Goal: Task Accomplishment & Management: Complete application form

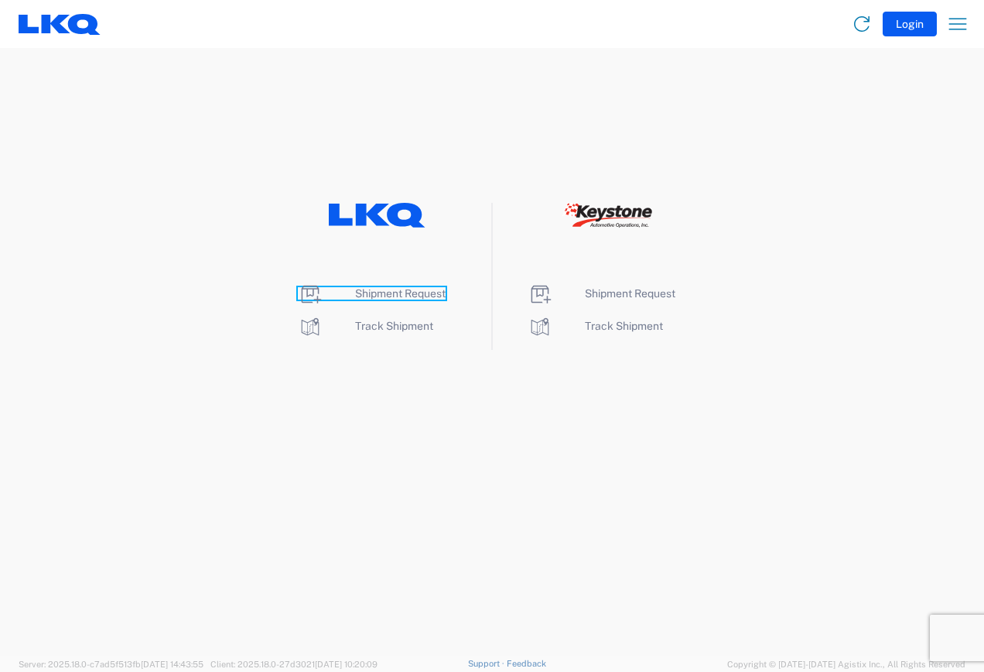
click at [393, 290] on span "Shipment Request" at bounding box center [400, 293] width 91 height 12
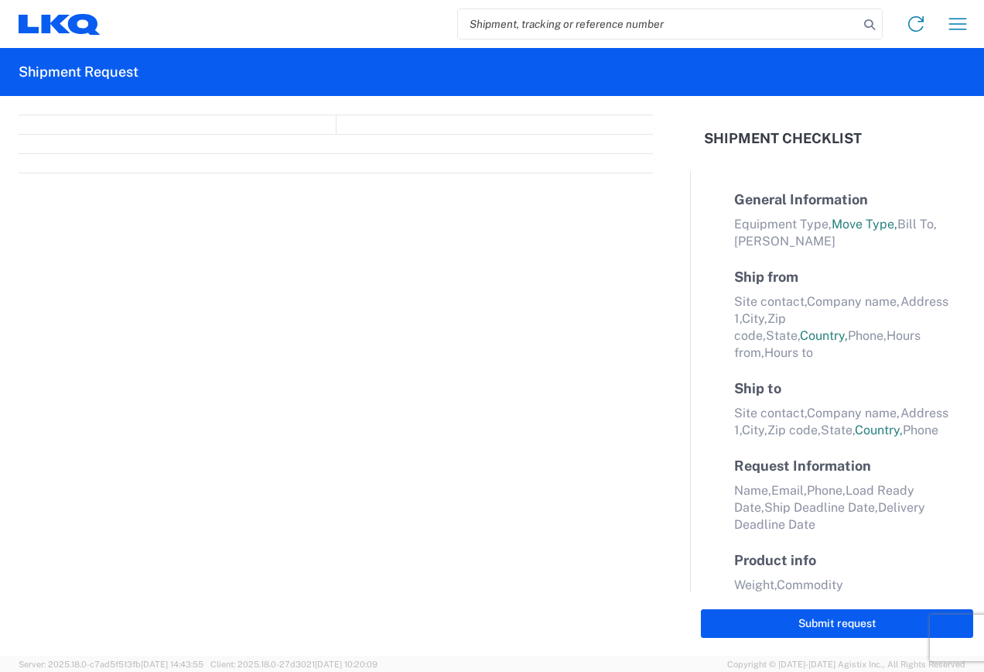
select select "FULL"
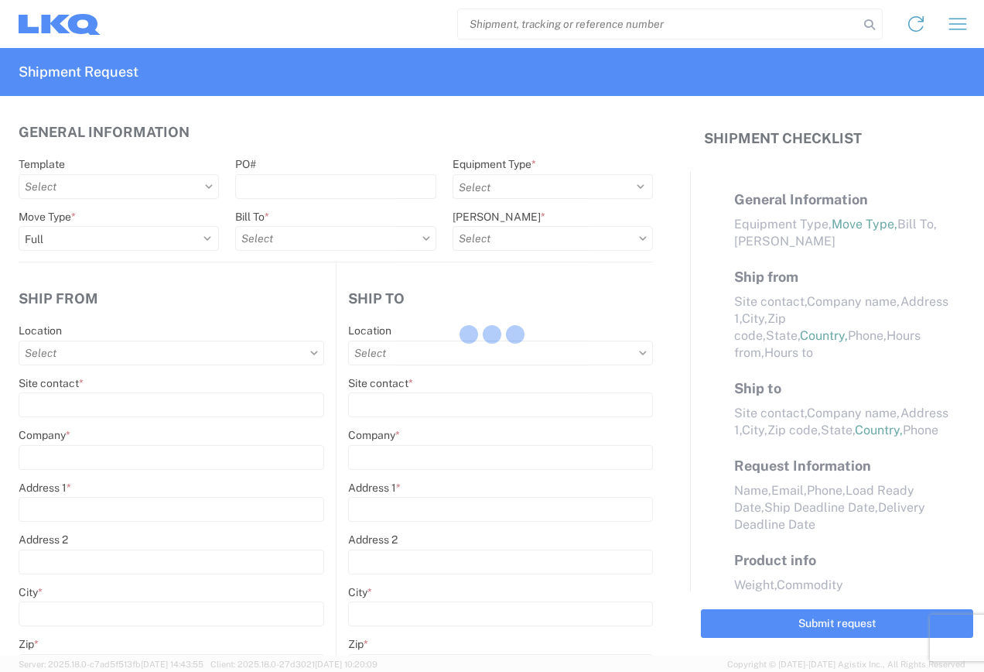
select select "LBS"
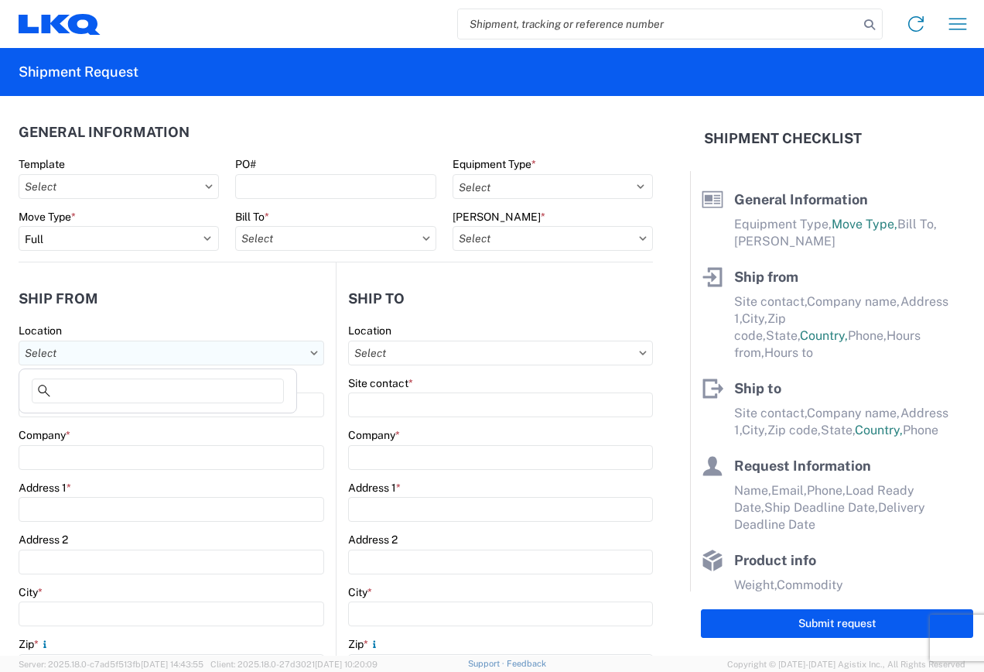
click at [302, 350] on input "Location" at bounding box center [172, 352] width 306 height 25
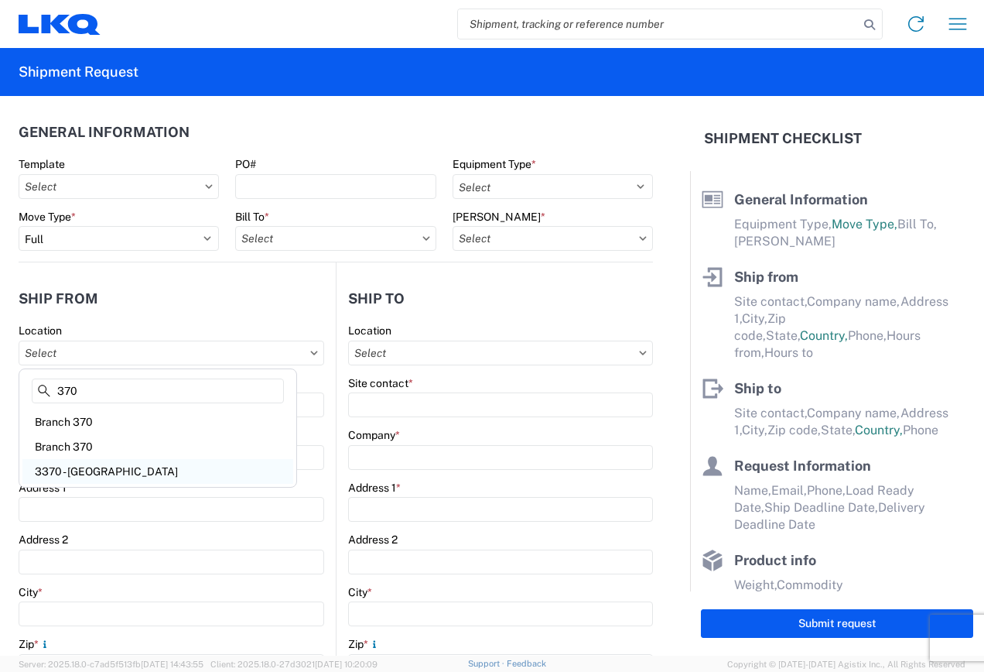
type input "370"
click at [79, 469] on div "3370 - [GEOGRAPHIC_DATA]" at bounding box center [157, 471] width 271 height 25
type input "3370 - [GEOGRAPHIC_DATA]"
type input "FinishMaster [GEOGRAPHIC_DATA]"
type input "[STREET_ADDRESS]"
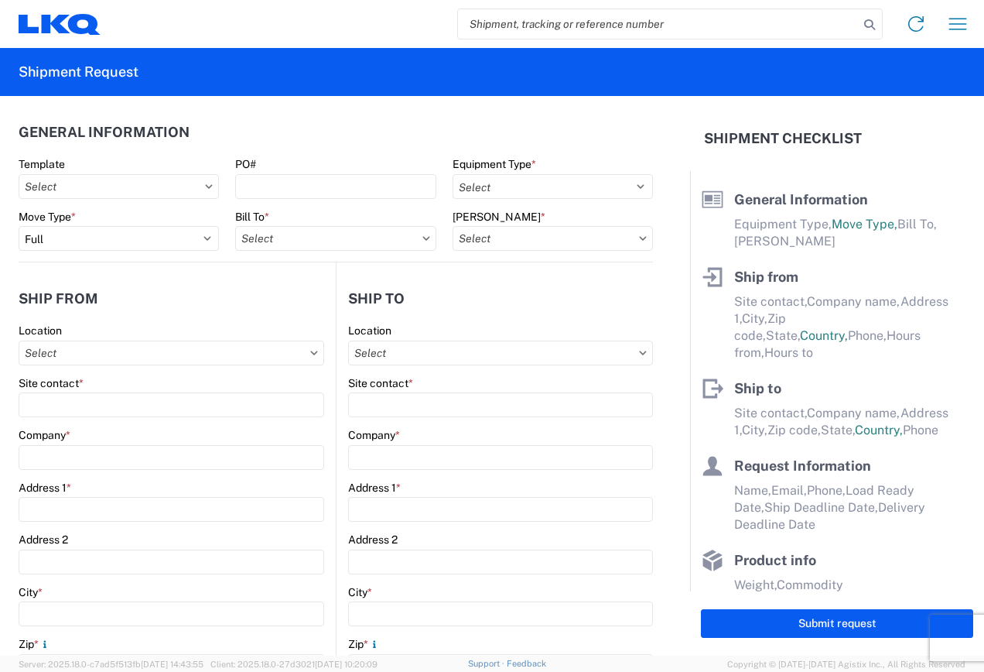
type input "[GEOGRAPHIC_DATA]"
type input "49512"
select select "MI"
select select "US"
type input "[PHONE_NUMBER]"
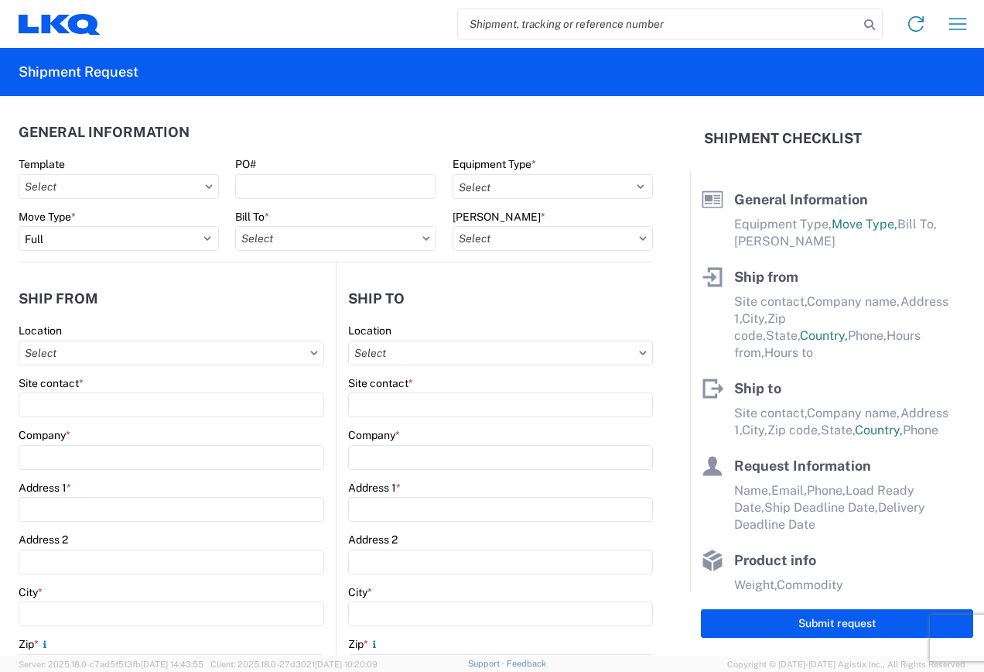
type input "08:00"
type input "02:00"
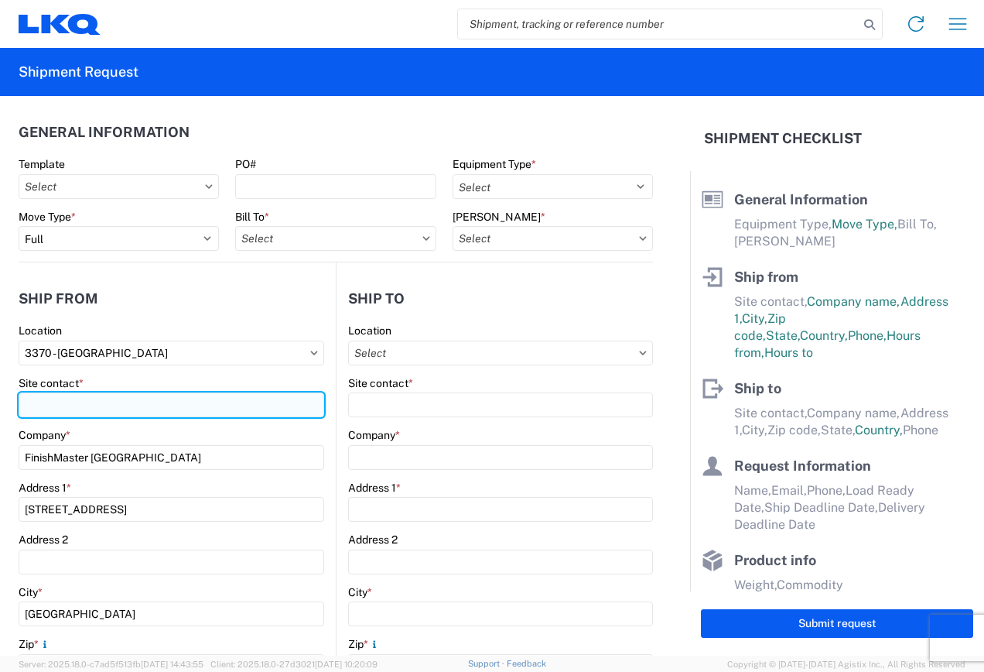
click at [169, 399] on input "Site contact *" at bounding box center [172, 404] width 306 height 25
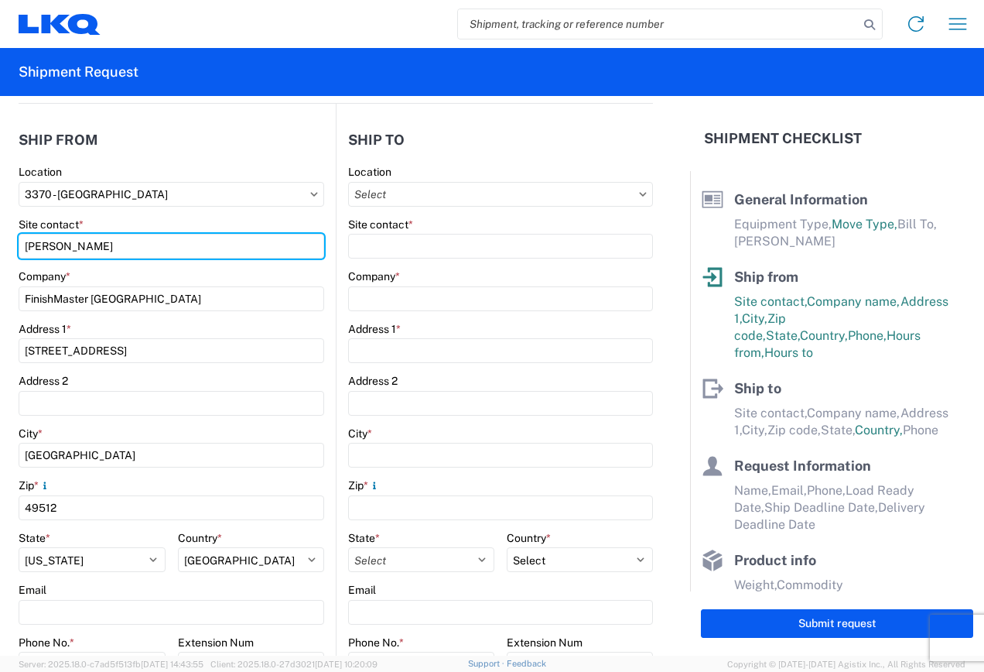
scroll to position [155, 0]
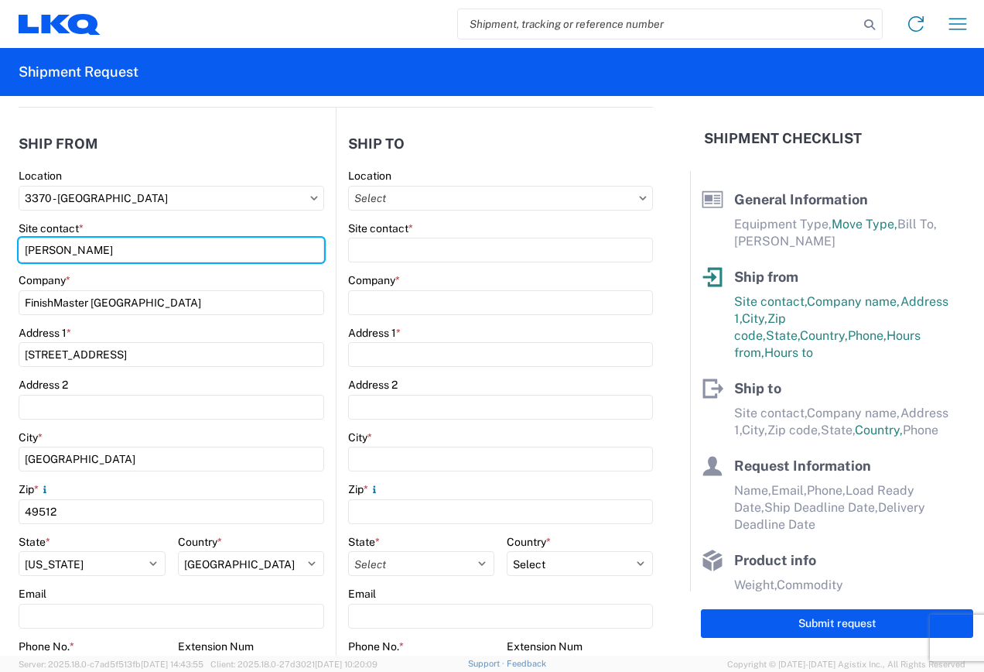
type input "[PERSON_NAME]"
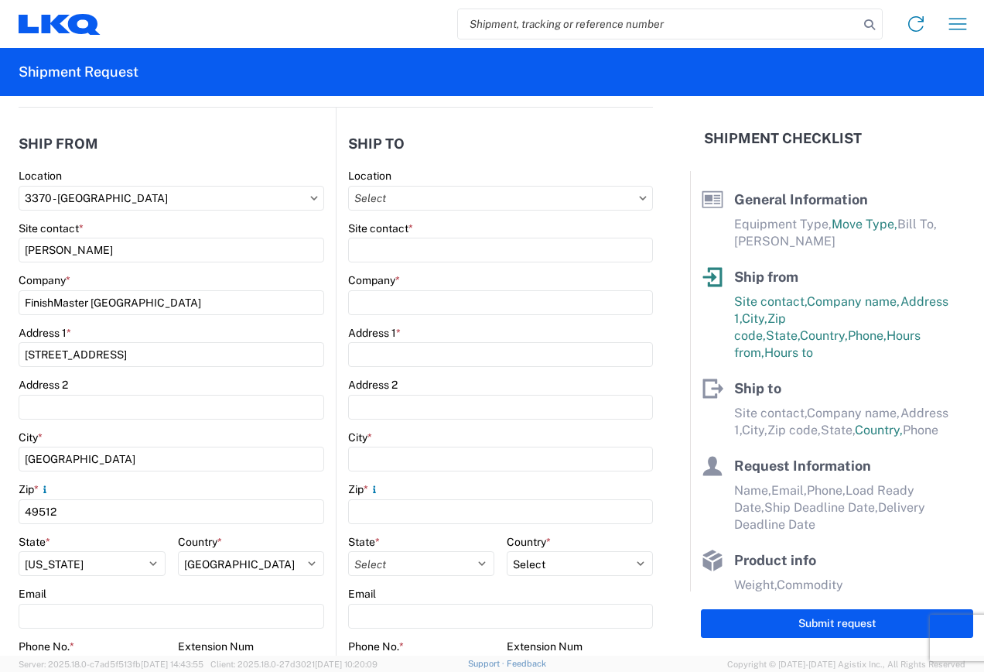
click at [639, 199] on icon at bounding box center [643, 198] width 8 height 5
click at [639, 200] on icon at bounding box center [643, 198] width 8 height 5
click at [440, 198] on input "Location" at bounding box center [500, 198] width 305 height 25
type input "061"
click at [426, 264] on div "3061 - [GEOGRAPHIC_DATA] (061)" at bounding box center [482, 267] width 271 height 25
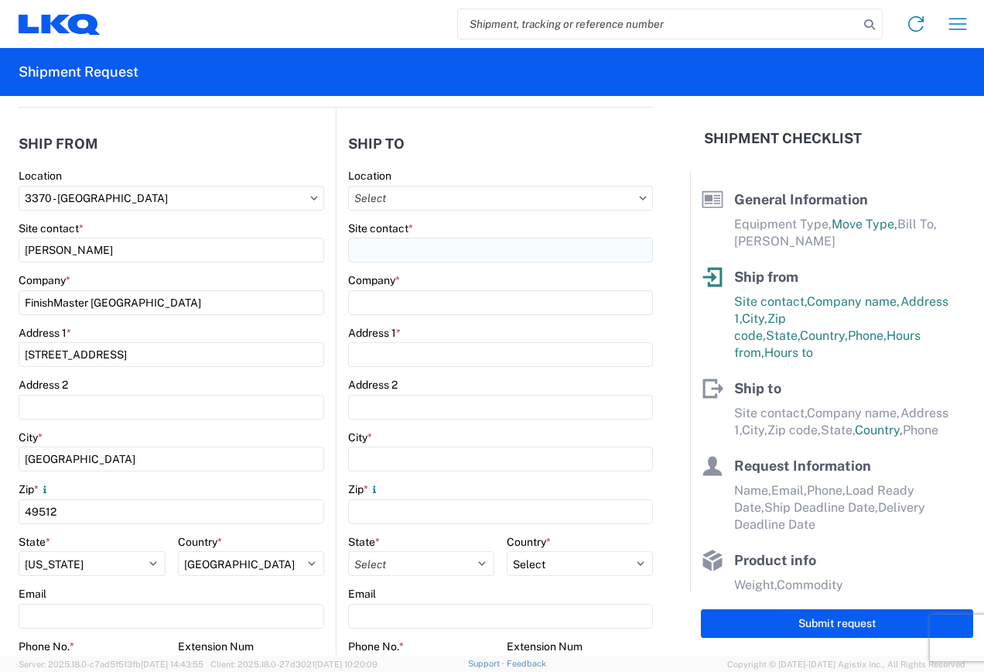
type input "3061 - [GEOGRAPHIC_DATA] (061)"
type input "LKQ Corporation"
type input "[STREET_ADDRESS][PERSON_NAME][PERSON_NAME]"
type input "Taunton"
type input "02780"
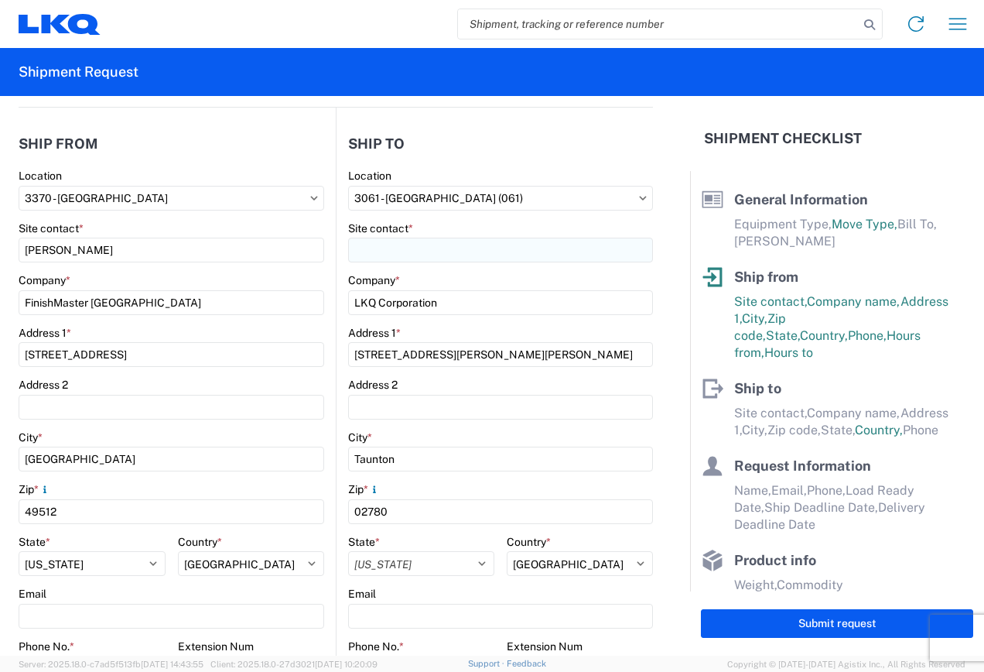
select select "US"
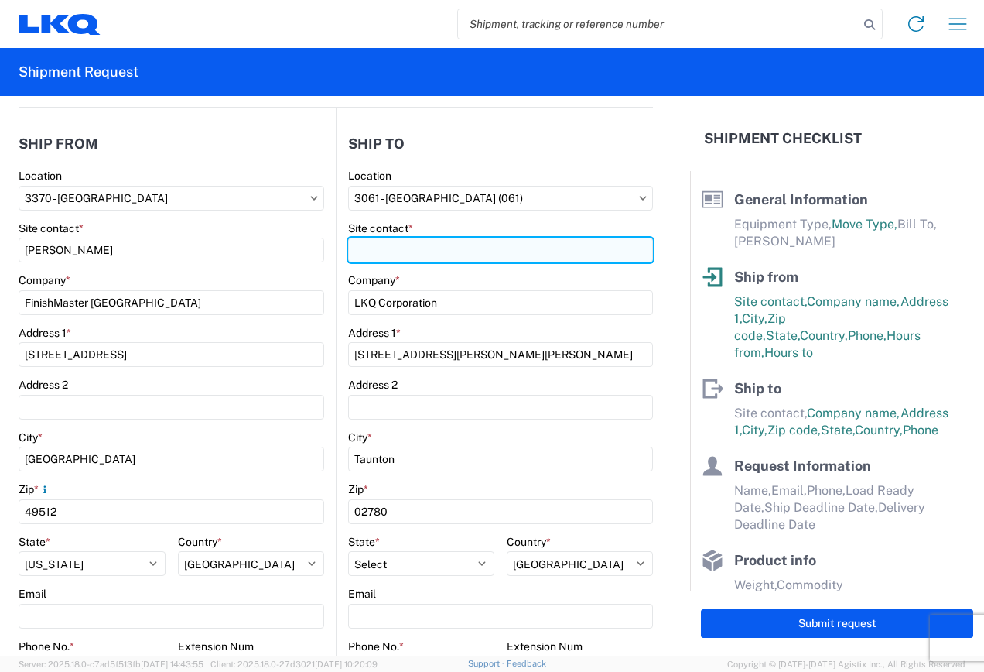
click at [509, 246] on input "Site contact *" at bounding box center [500, 250] width 305 height 25
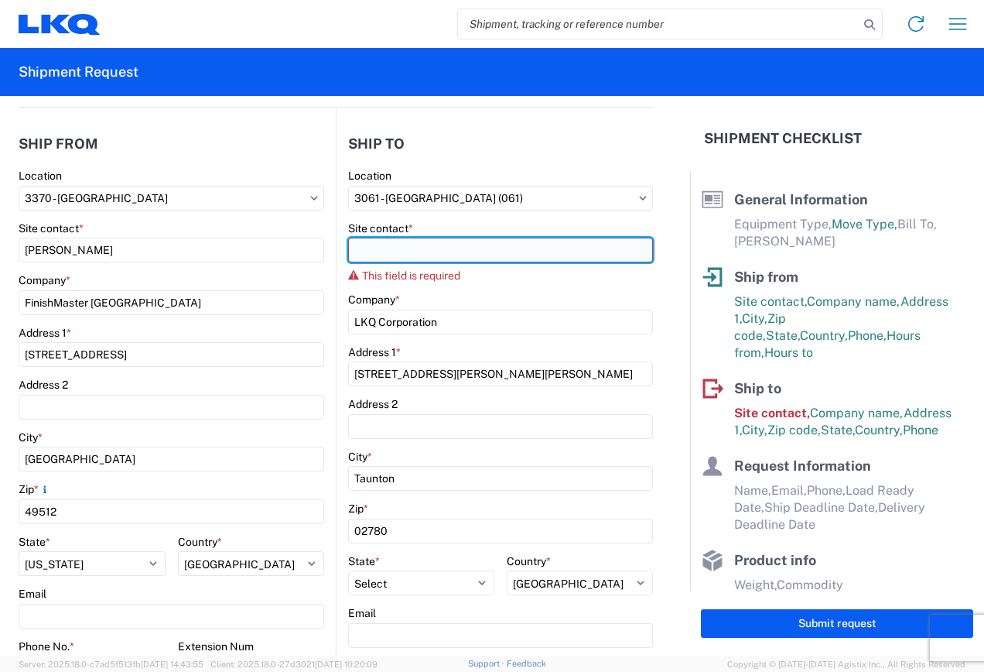
click at [446, 247] on input "Site contact *" at bounding box center [500, 250] width 305 height 25
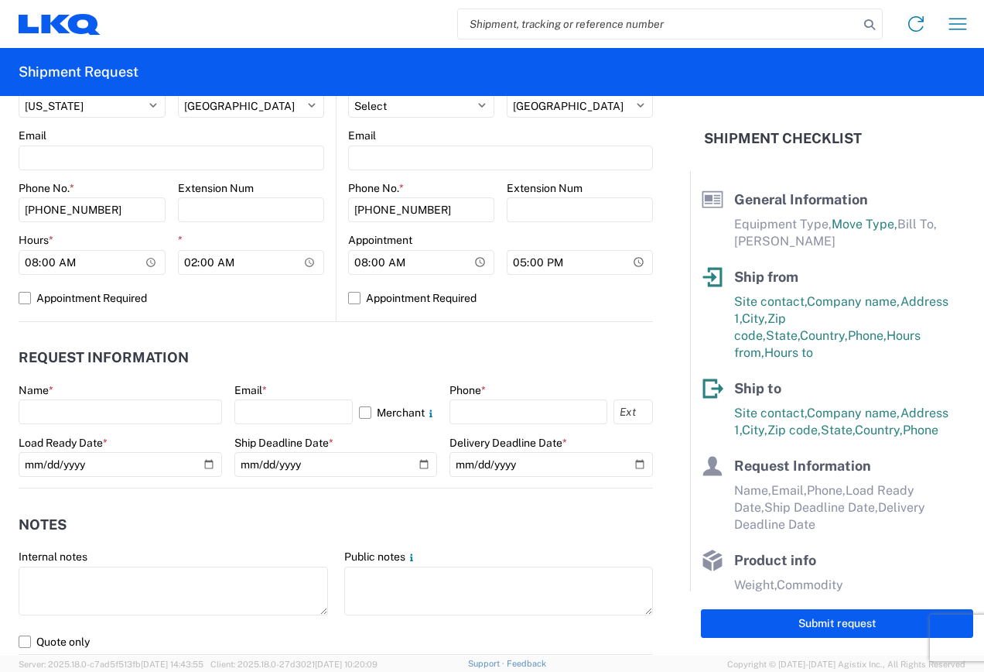
scroll to position [696, 0]
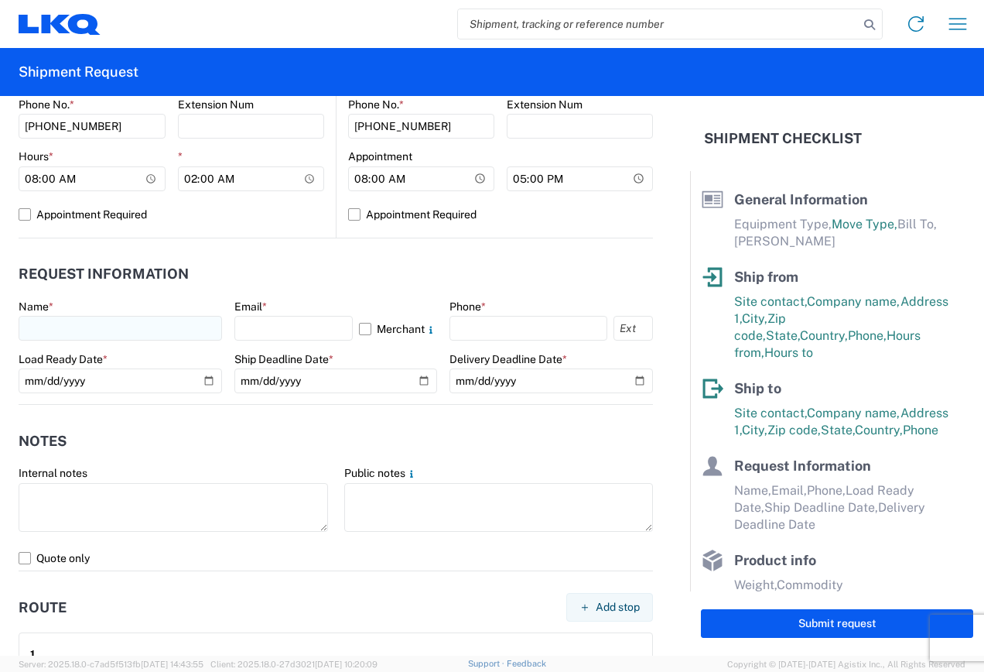
type input "[PERSON_NAME]"
click at [38, 329] on input "text" at bounding box center [121, 328] width 204 height 25
type input "[PERSON_NAME]"
type input "[EMAIL_ADDRESS][DOMAIN_NAME]"
type input "6169497604"
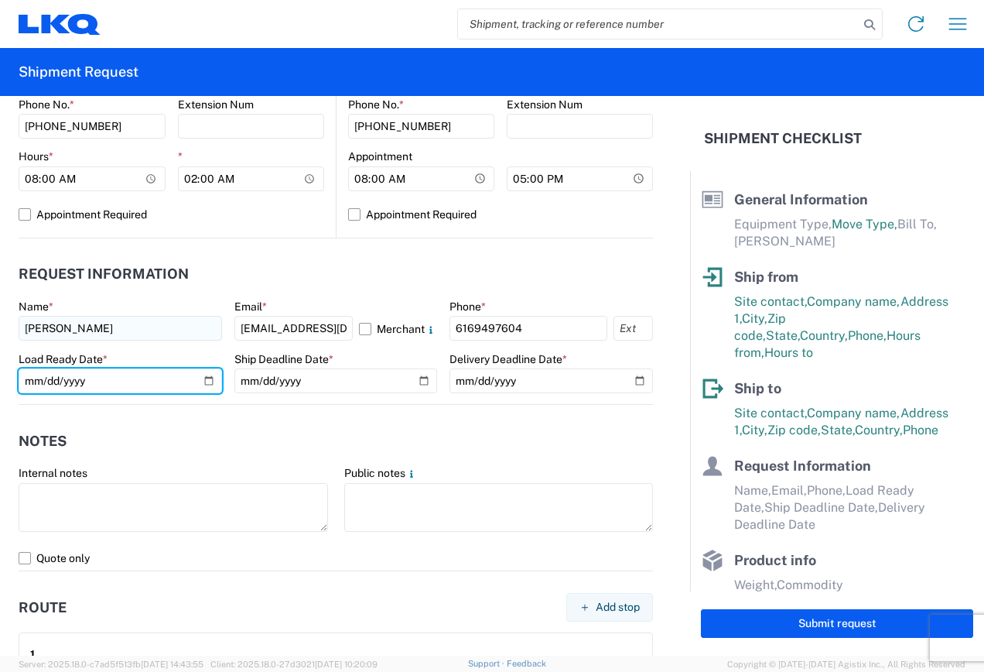
type input "[DATE]"
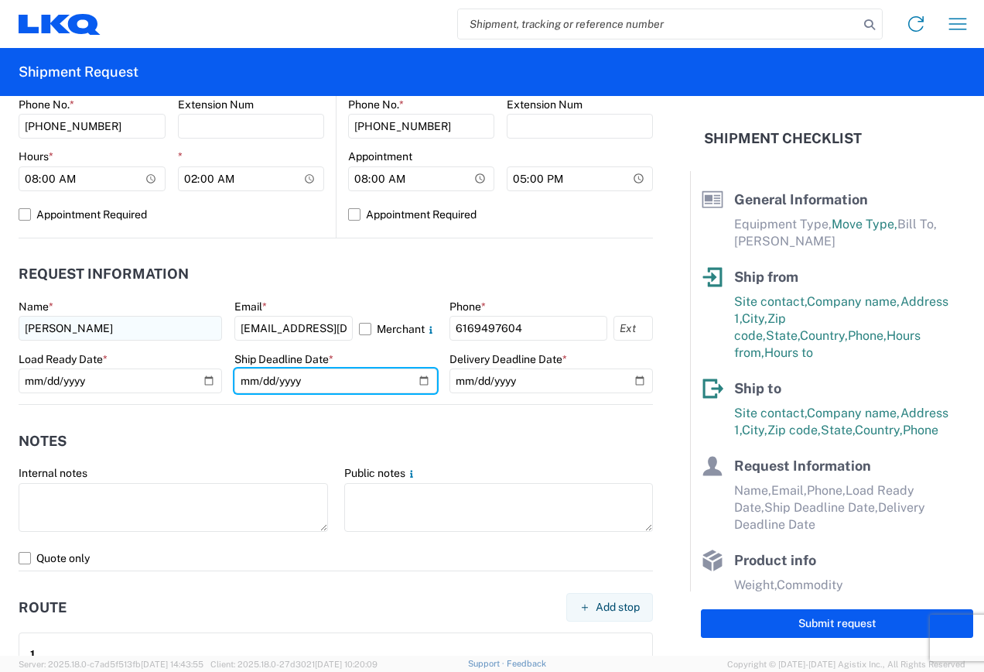
type input "[DATE]"
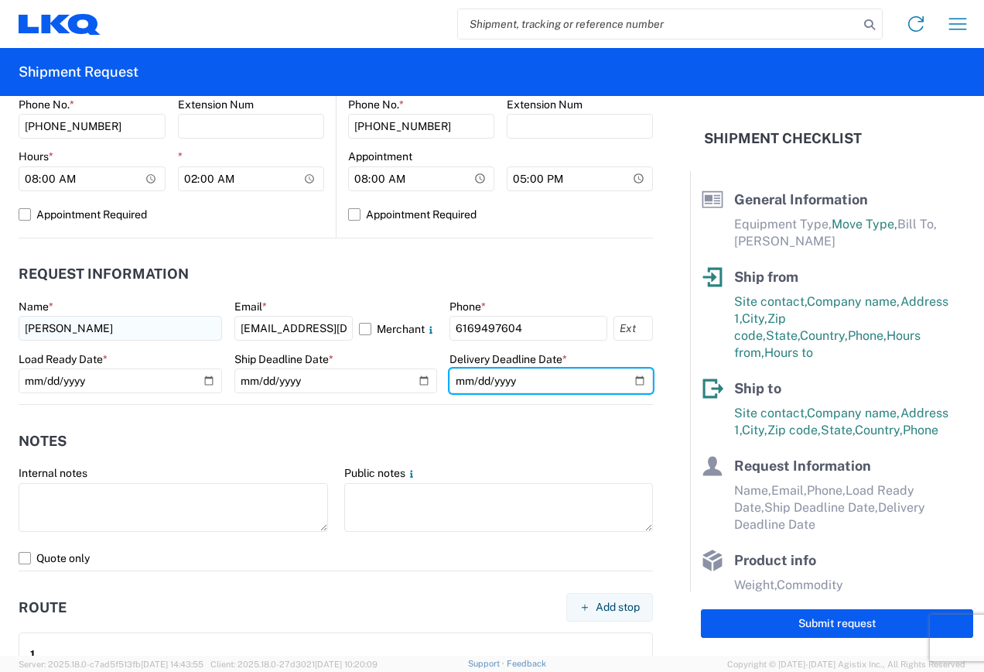
type input "[DATE]"
type input "12420"
type input "11"
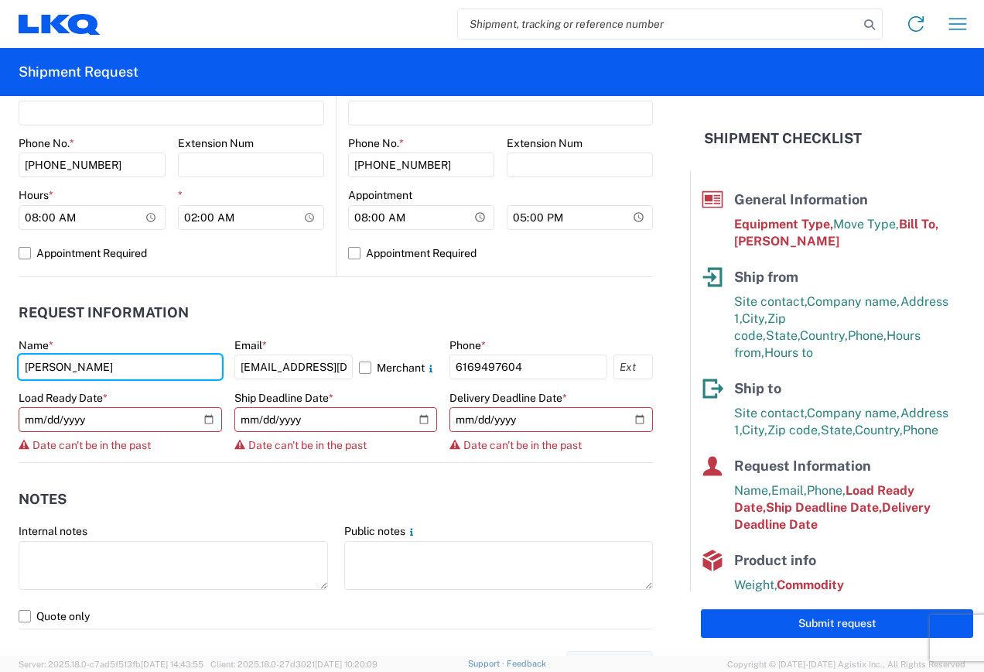
scroll to position [735, 0]
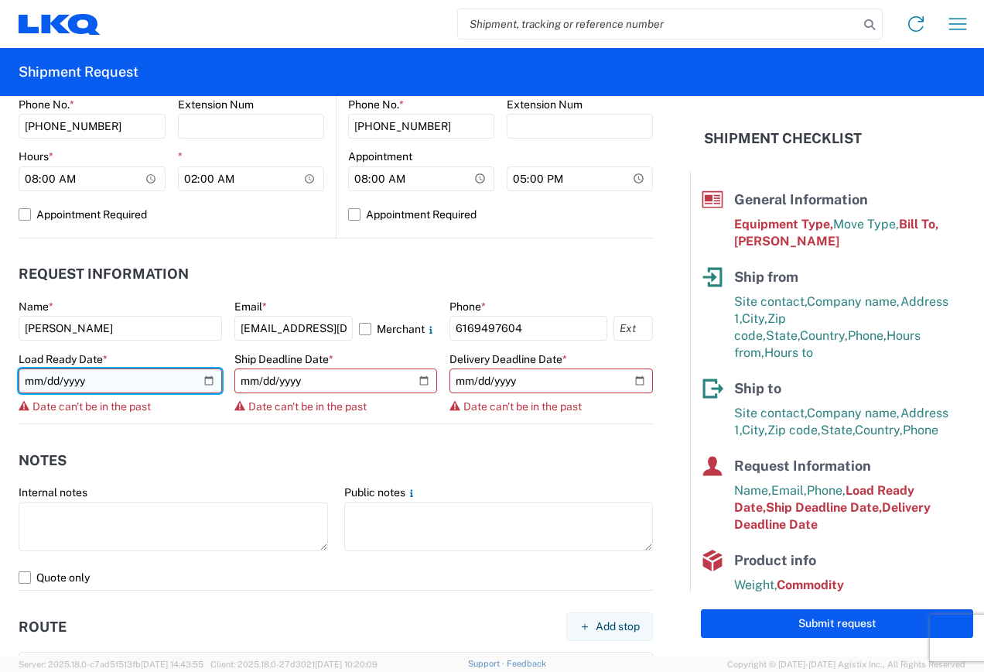
click at [210, 381] on input "[DATE]" at bounding box center [121, 380] width 204 height 25
type input "[DATE]"
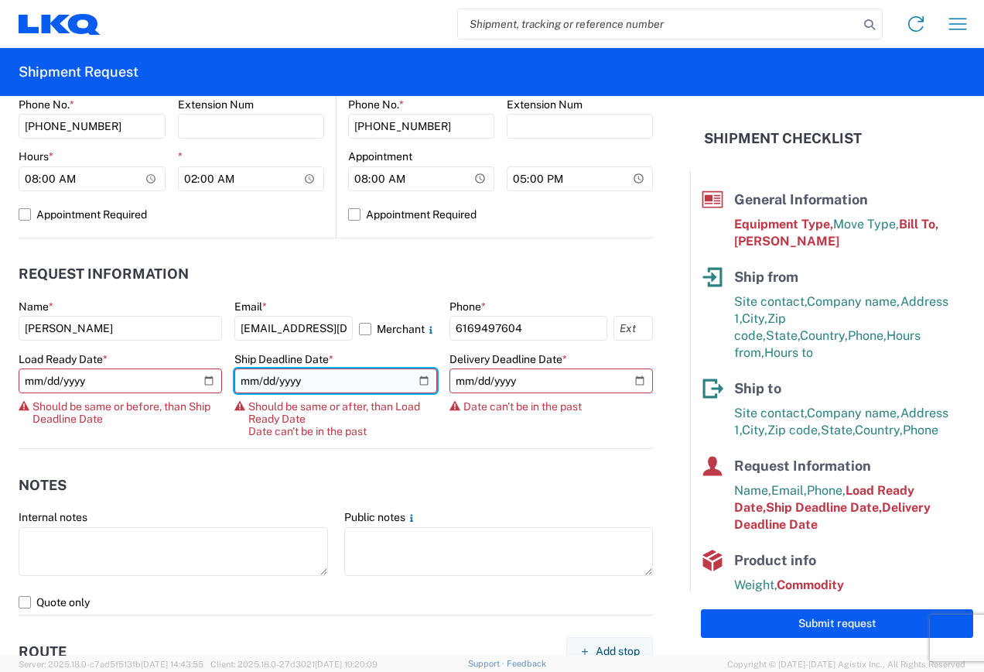
click at [416, 383] on input "[DATE]" at bounding box center [336, 380] width 204 height 25
type input "[DATE]"
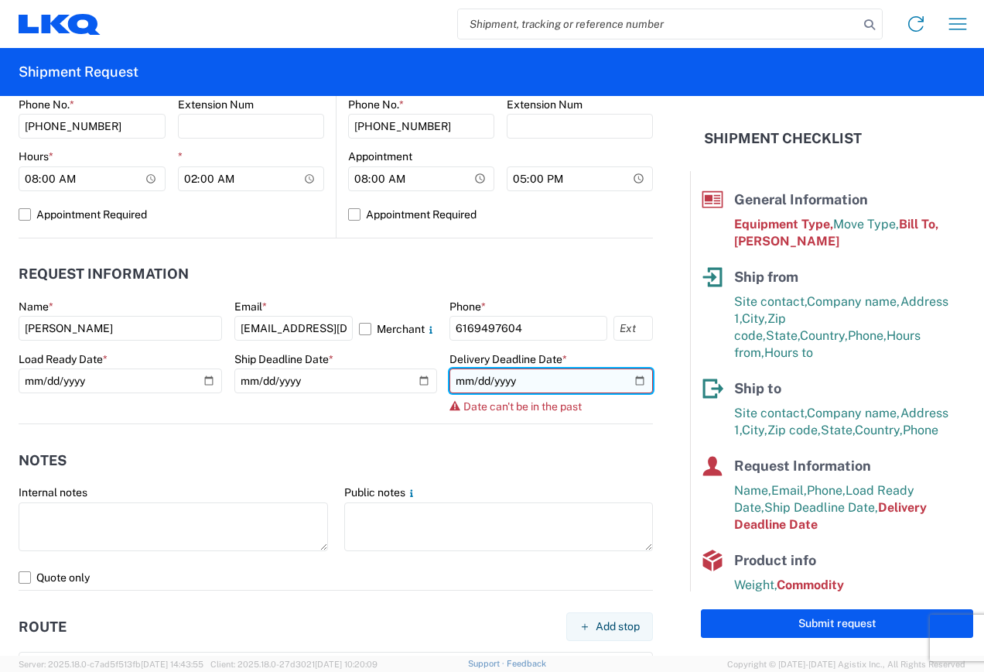
click at [628, 376] on input "[DATE]" at bounding box center [552, 380] width 204 height 25
type input "[DATE]"
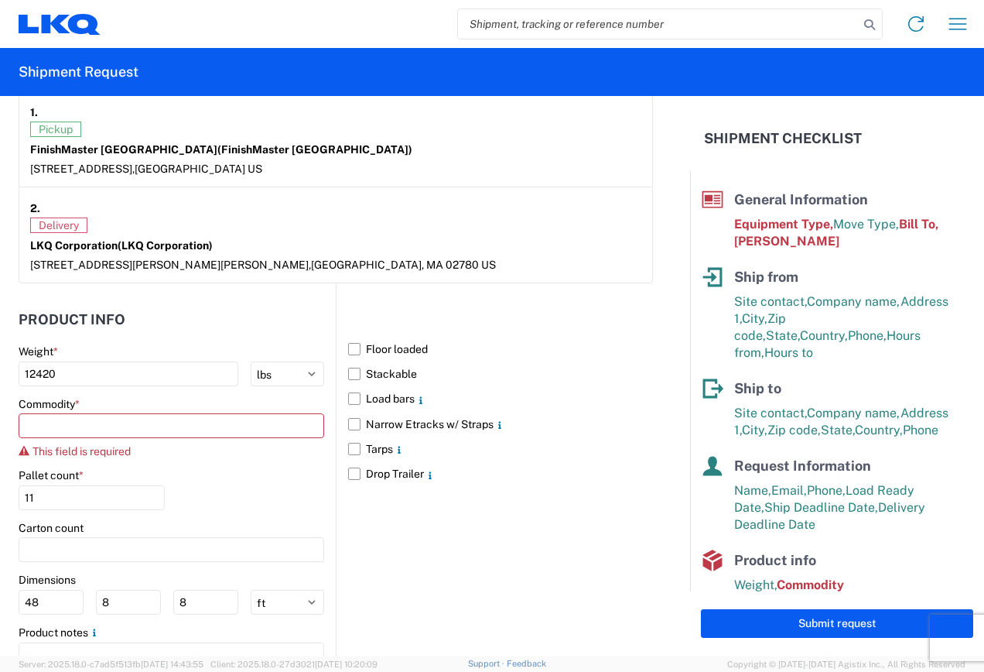
scroll to position [1354, 0]
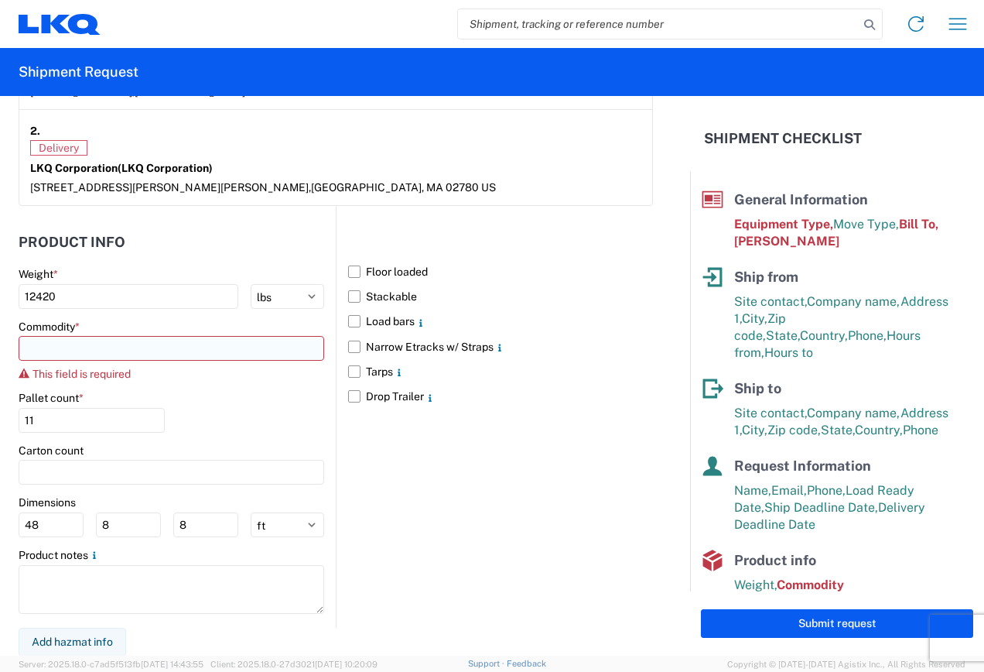
click at [97, 337] on input at bounding box center [172, 348] width 306 height 25
click at [142, 343] on input at bounding box center [172, 348] width 306 height 25
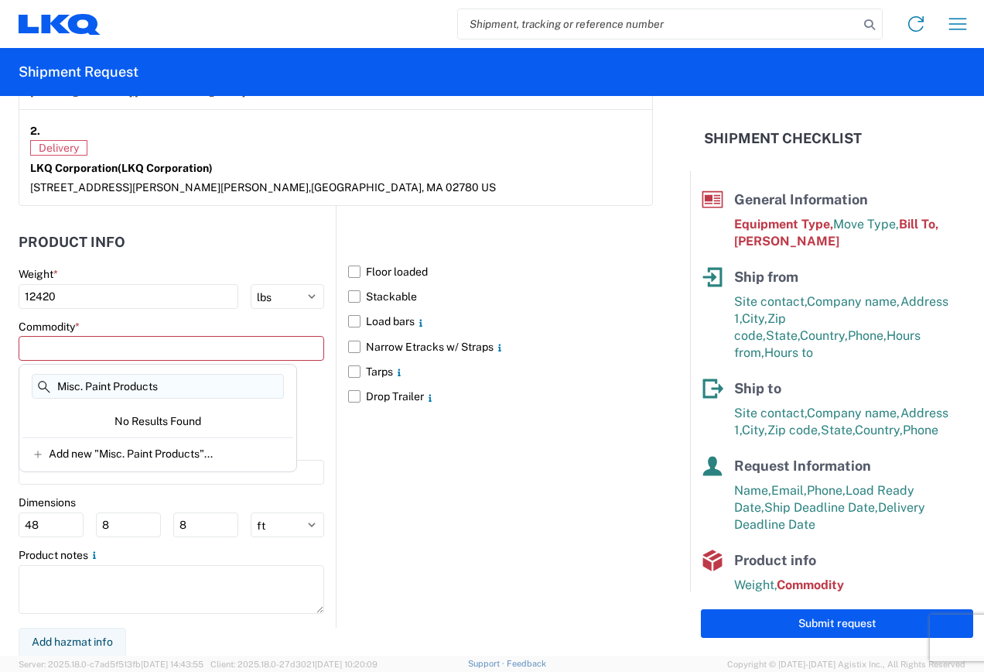
click at [232, 392] on input "Misc. Paint Products" at bounding box center [158, 386] width 252 height 25
type input "M"
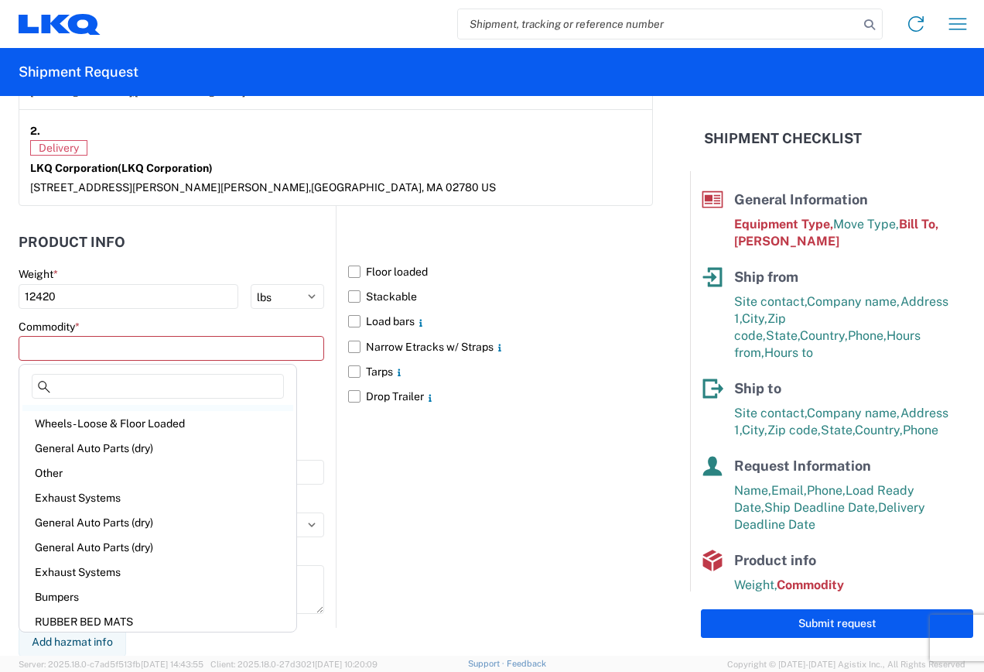
scroll to position [155, 0]
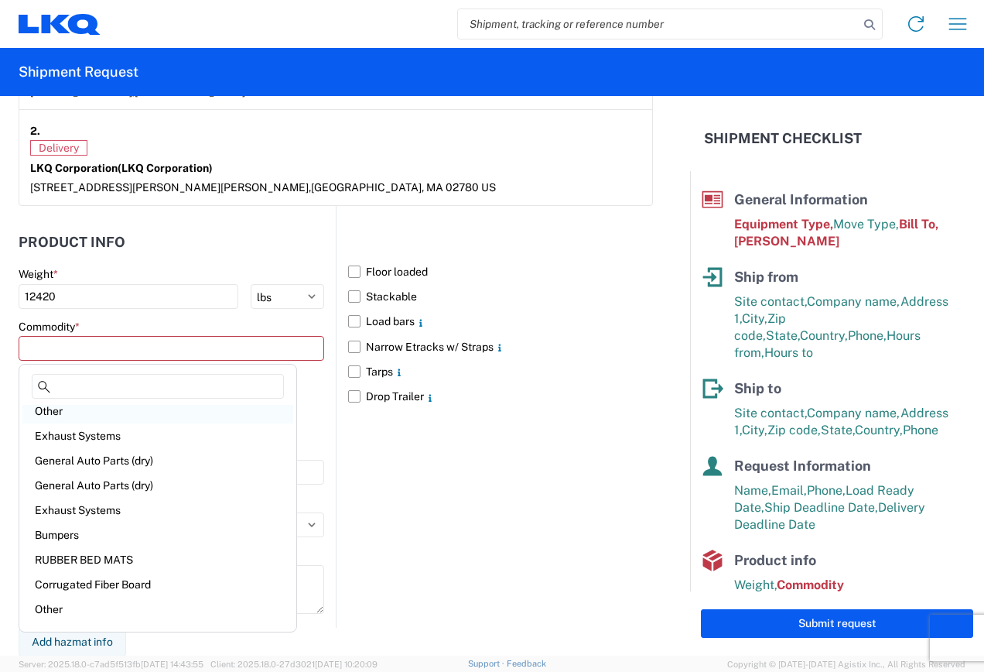
click at [60, 409] on div "Other" at bounding box center [157, 410] width 271 height 25
type input "Other"
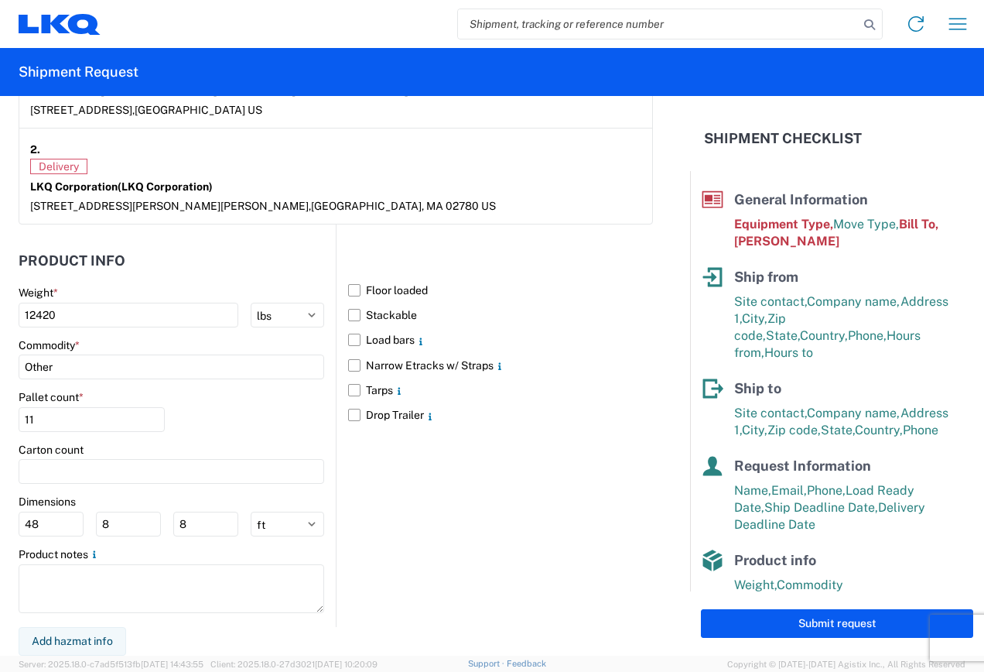
scroll to position [1336, 0]
click at [42, 422] on input "11" at bounding box center [92, 419] width 146 height 25
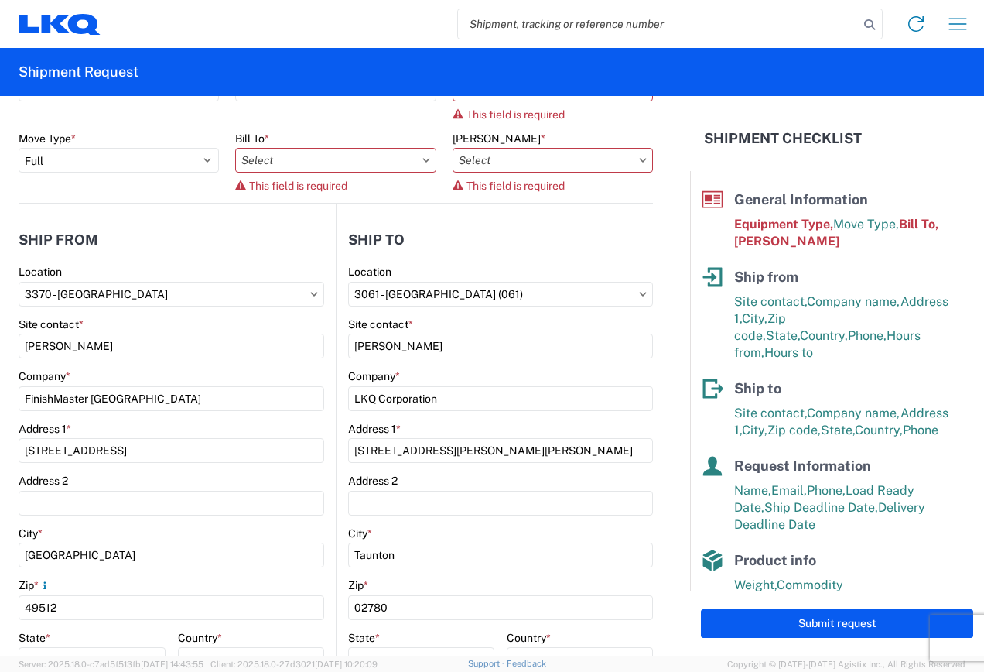
scroll to position [0, 0]
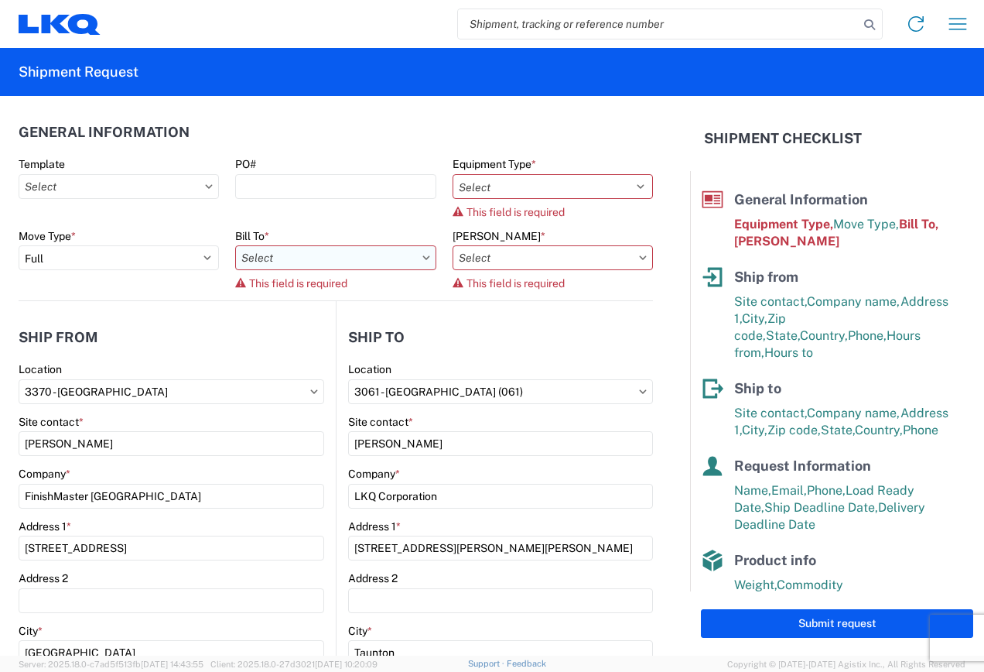
type input "12"
click at [393, 255] on input "Bill To *" at bounding box center [335, 257] width 200 height 25
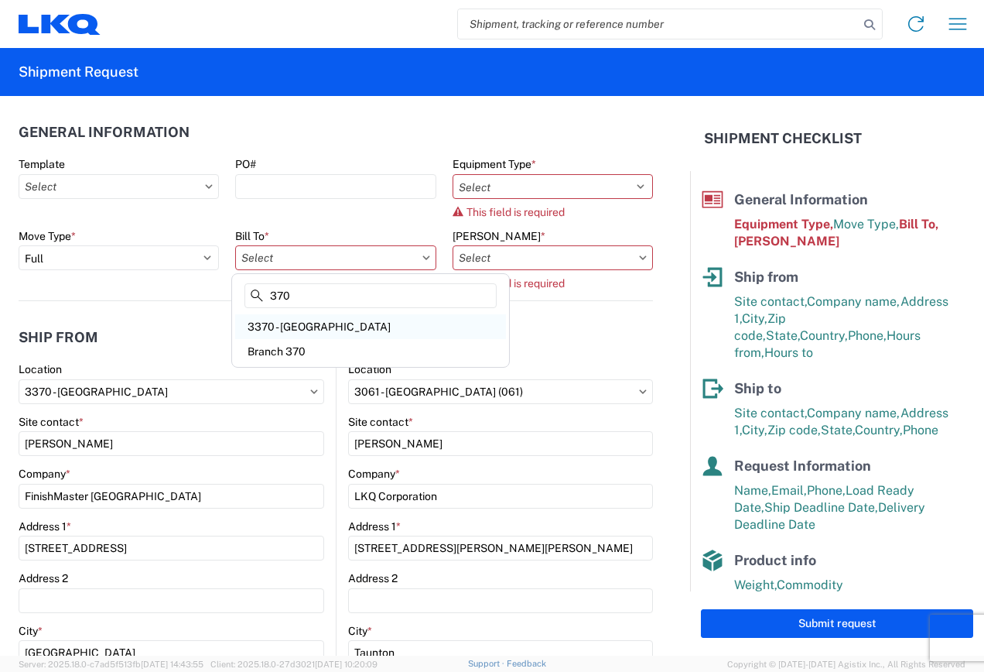
type input "370"
click at [295, 319] on div "3370 - [GEOGRAPHIC_DATA]" at bounding box center [370, 326] width 271 height 25
type input "3370 - [GEOGRAPHIC_DATA]"
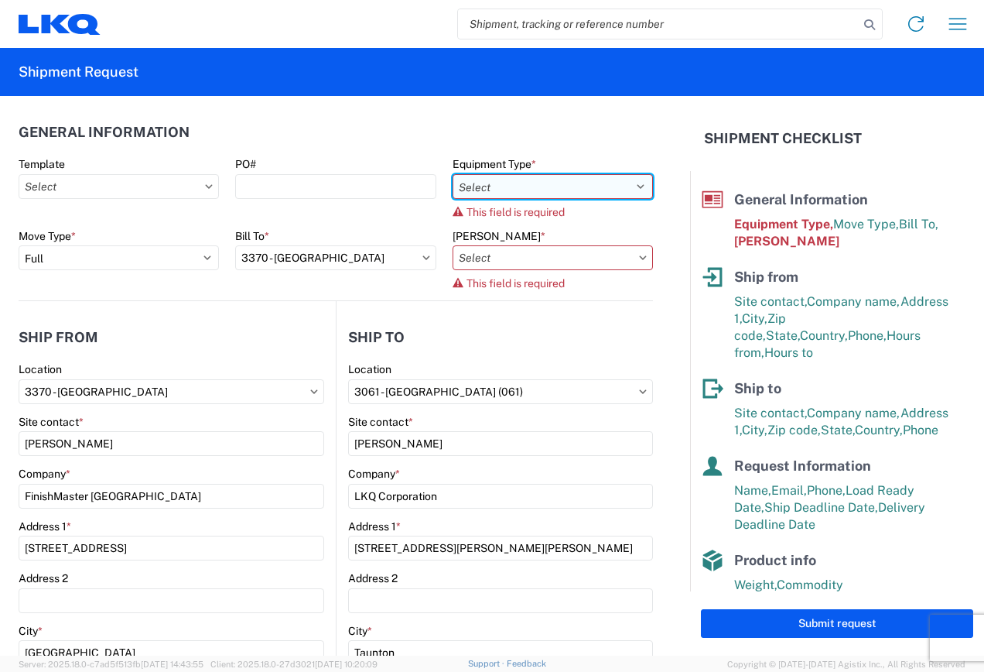
click at [624, 186] on select "Select 53’ Dry Van Flatbed Dropdeck (van) Lowboy (flatbed) Rail" at bounding box center [553, 186] width 200 height 25
select select "STDV"
click at [453, 174] on select "Select 53’ Dry Van Flatbed Dropdeck (van) Lowboy (flatbed) Rail" at bounding box center [553, 186] width 200 height 25
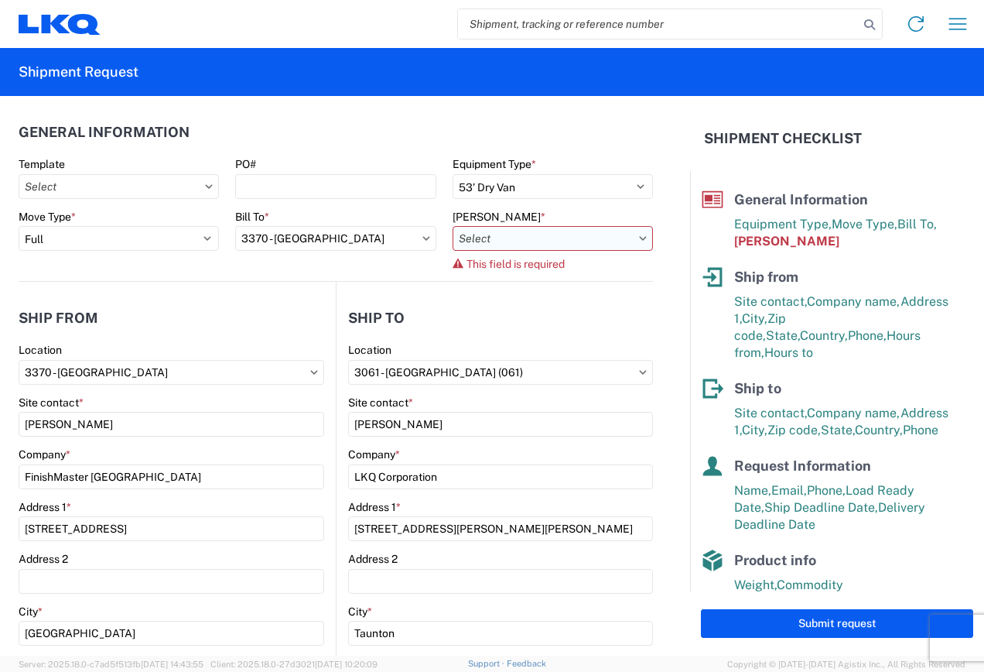
click at [607, 241] on input "[PERSON_NAME] *" at bounding box center [553, 238] width 200 height 25
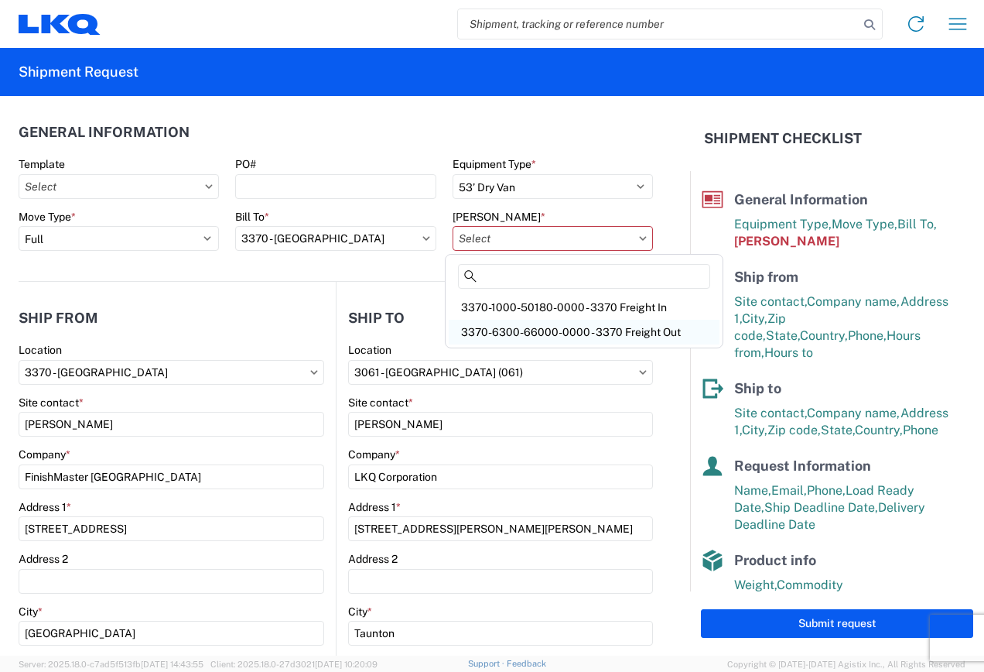
click at [580, 330] on div "3370-6300-66000-0000 - 3370 Freight Out" at bounding box center [584, 332] width 271 height 25
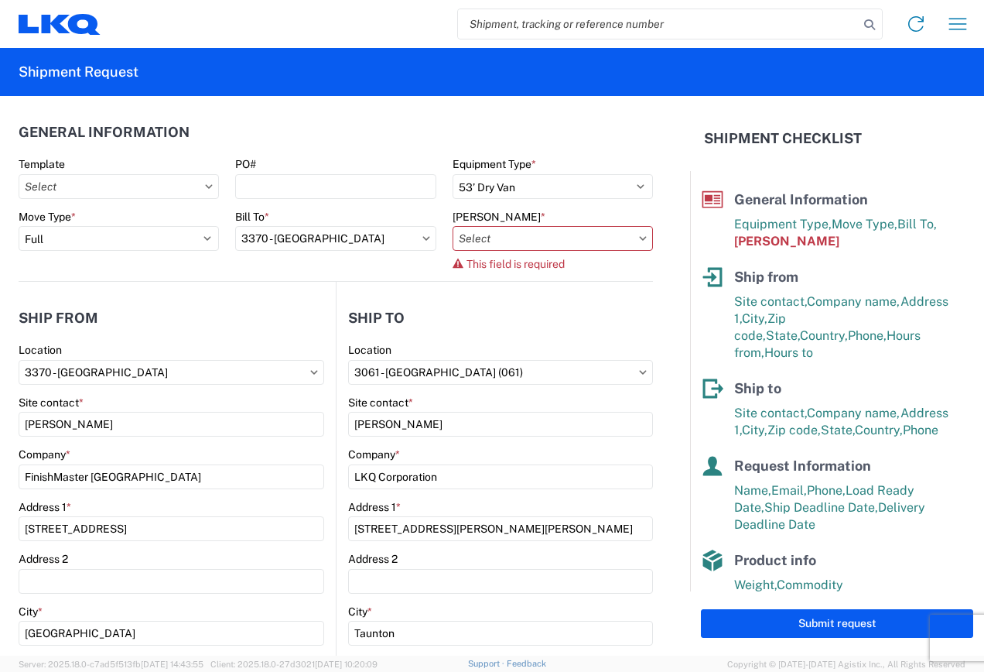
type input "3370-6300-66000-0000 - 3370 Freight Out"
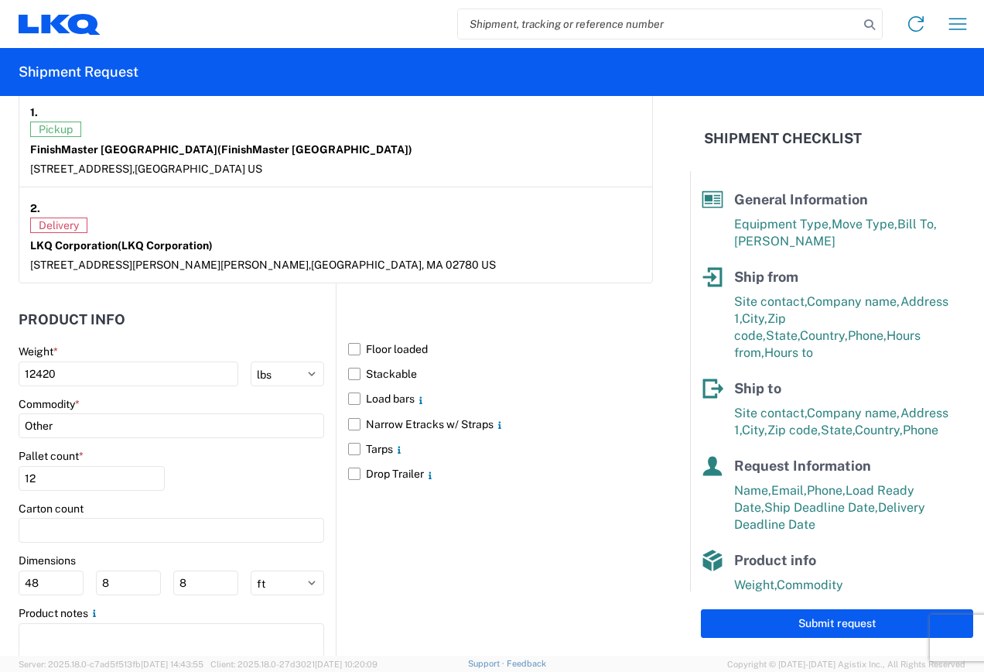
scroll to position [1297, 0]
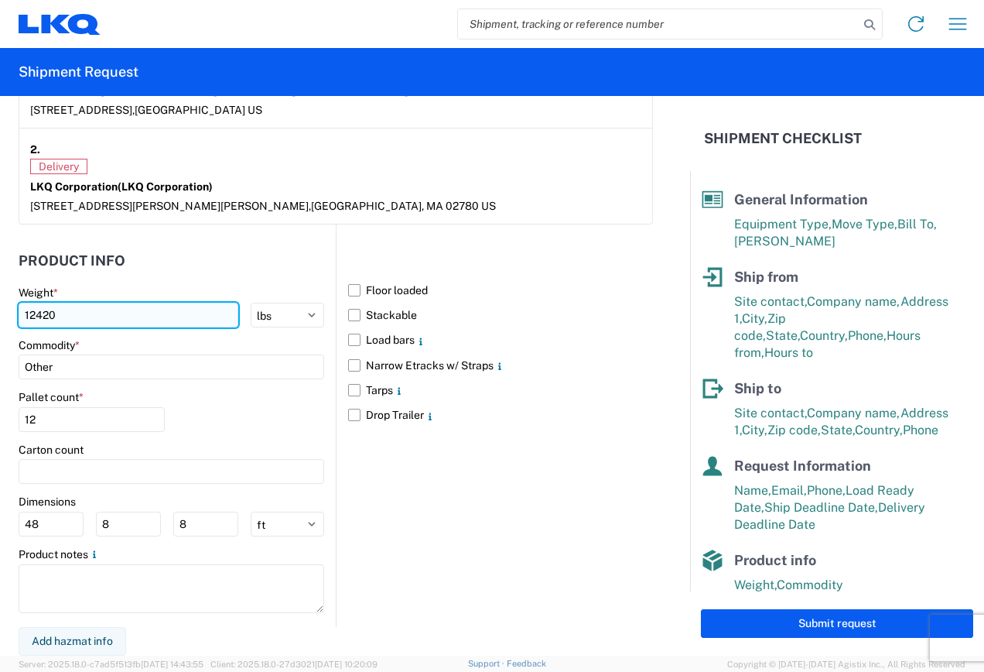
drag, startPoint x: 63, startPoint y: 317, endPoint x: 22, endPoint y: 315, distance: 41.8
click at [22, 315] on input "12420" at bounding box center [129, 315] width 220 height 25
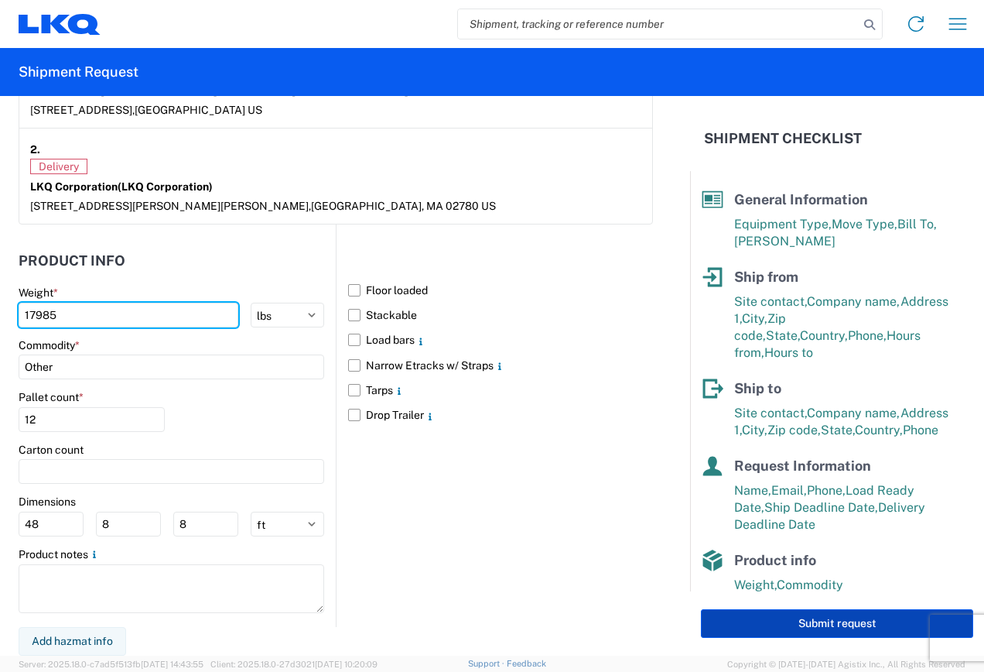
type input "17985"
click at [744, 621] on button "Submit request" at bounding box center [837, 623] width 272 height 29
select select "US"
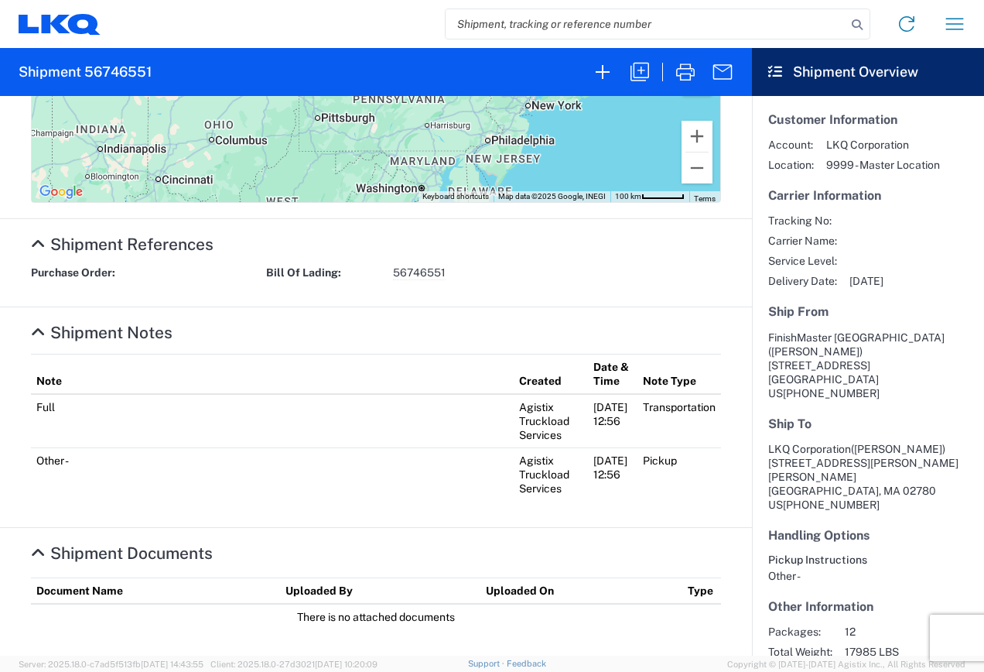
scroll to position [7, 0]
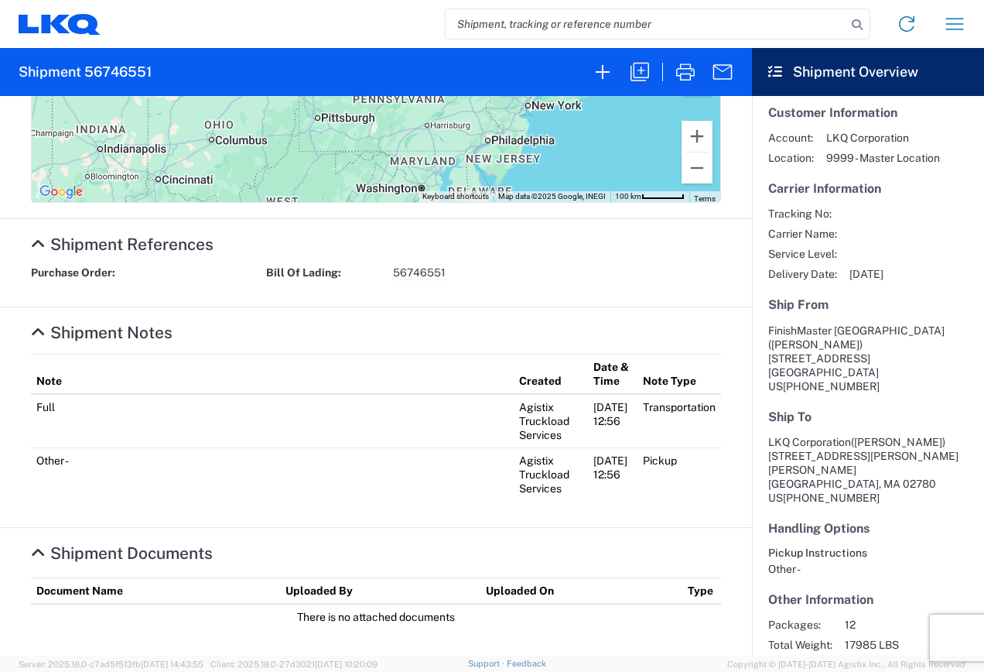
drag, startPoint x: 848, startPoint y: 633, endPoint x: 898, endPoint y: 625, distance: 50.1
click at [898, 658] on span "56746551" at bounding box center [911, 665] width 132 height 14
drag, startPoint x: 898, startPoint y: 625, endPoint x: 889, endPoint y: 622, distance: 9.1
copy span "56746551"
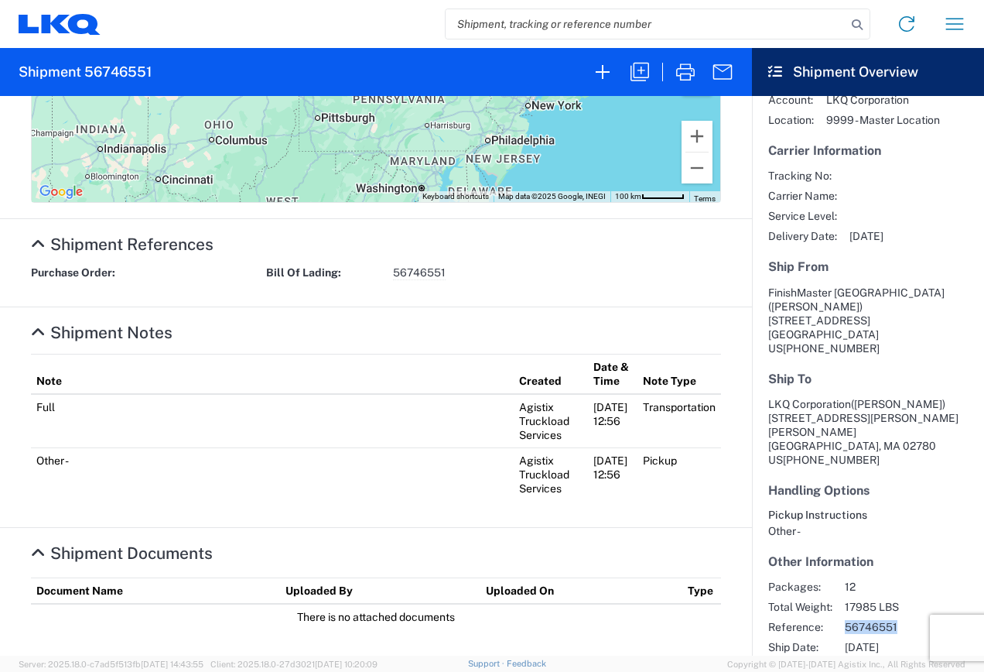
scroll to position [70, 0]
